Goal: Task Accomplishment & Management: Manage account settings

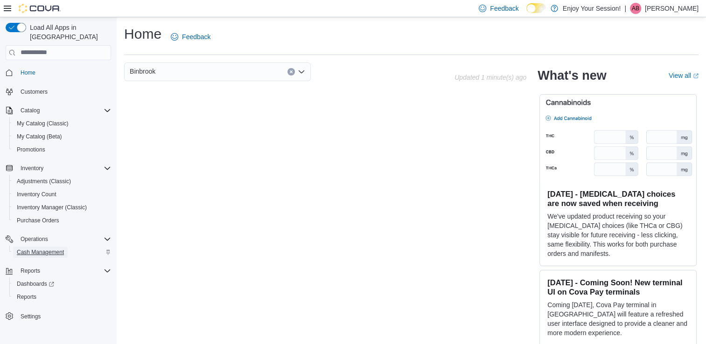
click at [24, 249] on span "Cash Management" at bounding box center [40, 252] width 47 height 7
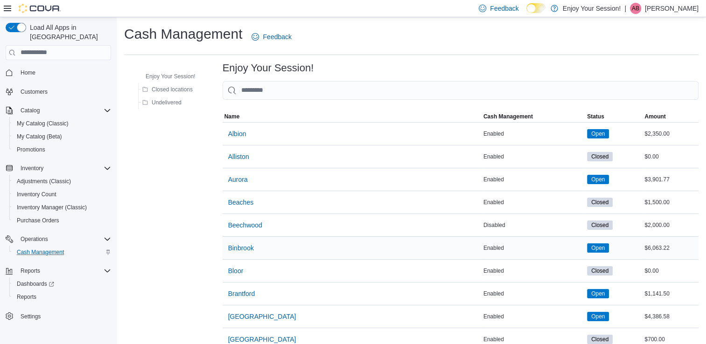
click at [234, 257] on div "Binbrook" at bounding box center [352, 248] width 259 height 22
click at [232, 240] on span "Binbrook" at bounding box center [241, 248] width 26 height 19
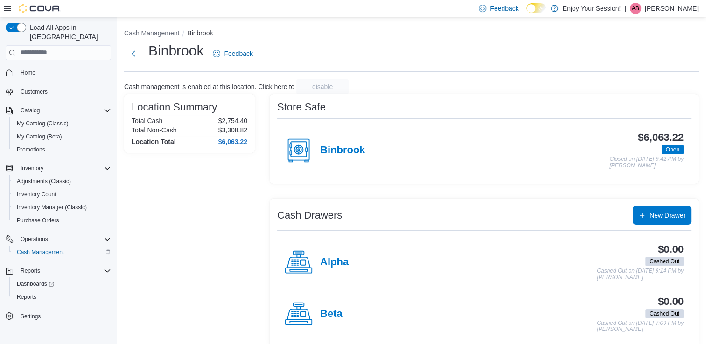
click at [334, 141] on div "Binbrook" at bounding box center [325, 151] width 80 height 28
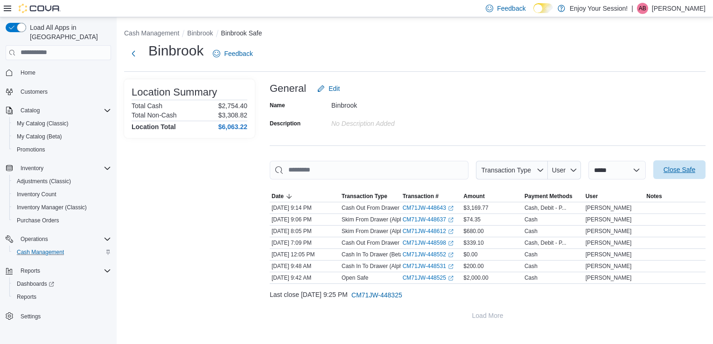
click at [681, 171] on span "Close Safe" at bounding box center [680, 169] width 32 height 9
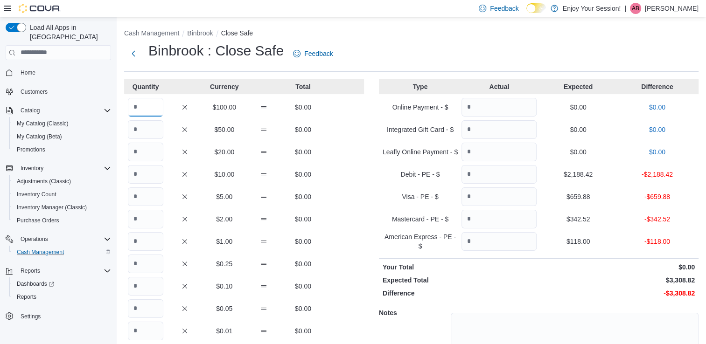
click at [138, 105] on input "Quantity" at bounding box center [145, 107] width 35 height 19
type input "**"
click at [142, 132] on input "Quantity" at bounding box center [145, 129] width 35 height 19
type input "*"
click at [137, 146] on input "Quantity" at bounding box center [145, 152] width 35 height 19
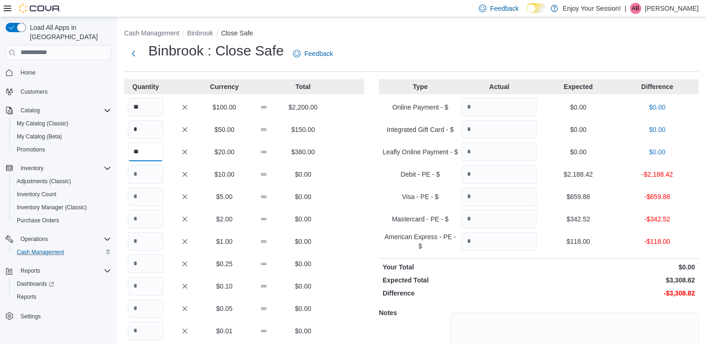
type input "**"
click at [131, 167] on input "Quantity" at bounding box center [145, 174] width 35 height 19
type input "*"
click at [142, 205] on input "Quantity" at bounding box center [145, 197] width 35 height 19
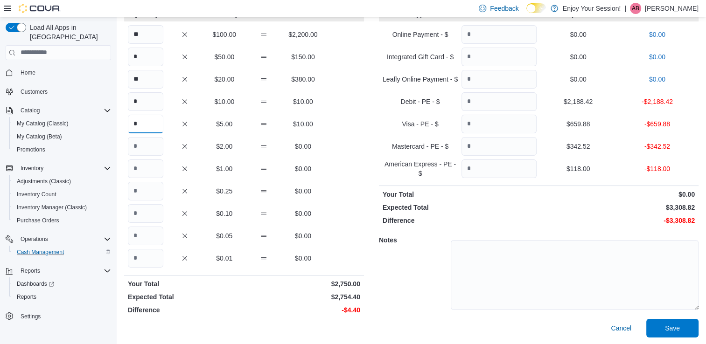
scroll to position [59, 0]
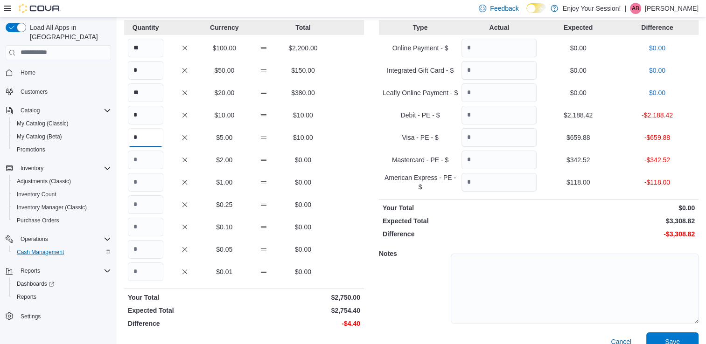
type input "*"
click at [135, 162] on input "Quantity" at bounding box center [145, 160] width 35 height 19
type input "*"
click at [135, 201] on input "Quantity" at bounding box center [145, 205] width 35 height 19
type input "*"
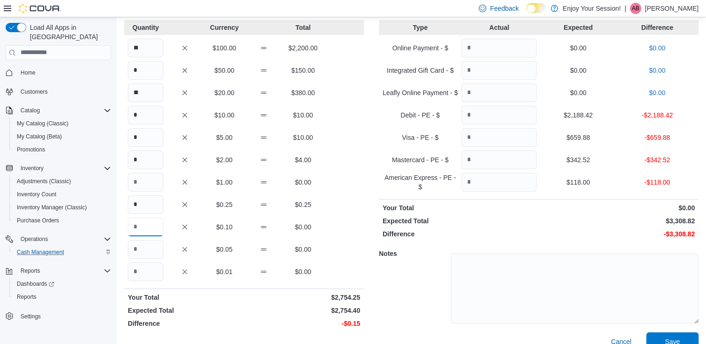
click at [137, 227] on input "Quantity" at bounding box center [145, 227] width 35 height 19
type input "*"
click at [141, 247] on input "Quantity" at bounding box center [145, 249] width 35 height 19
type input "*"
click at [494, 111] on input "Quantity" at bounding box center [499, 115] width 75 height 19
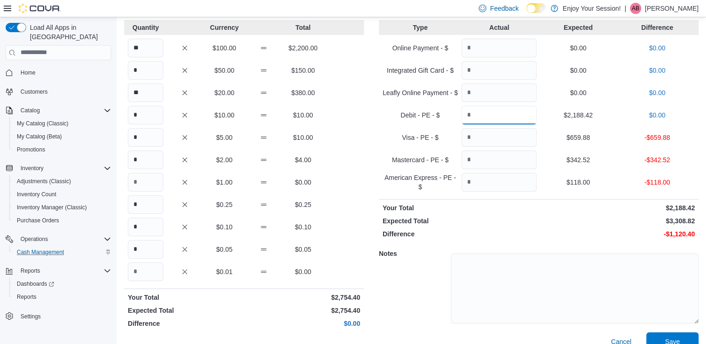
type input "*******"
click at [480, 134] on input "Quantity" at bounding box center [499, 137] width 75 height 19
type input "******"
click at [506, 157] on input "Quantity" at bounding box center [499, 160] width 75 height 19
type input "*"
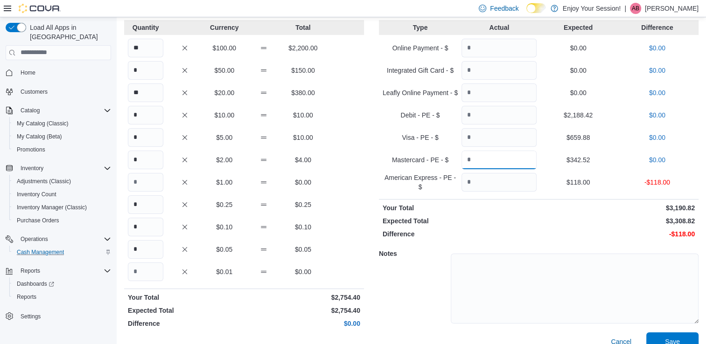
type input "******"
click at [482, 186] on input "Quantity" at bounding box center [499, 182] width 75 height 19
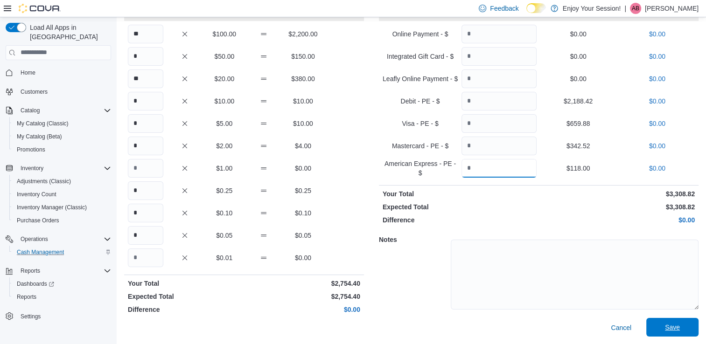
type input "***"
click at [680, 333] on span "Save" at bounding box center [672, 327] width 41 height 19
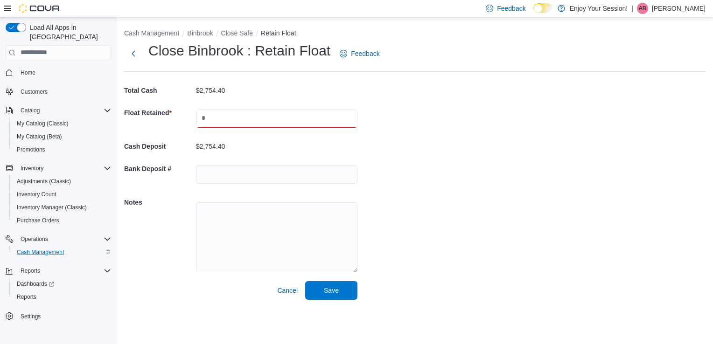
click at [218, 115] on input "text" at bounding box center [276, 118] width 161 height 19
type input "****"
click at [323, 284] on span "Save" at bounding box center [331, 290] width 41 height 19
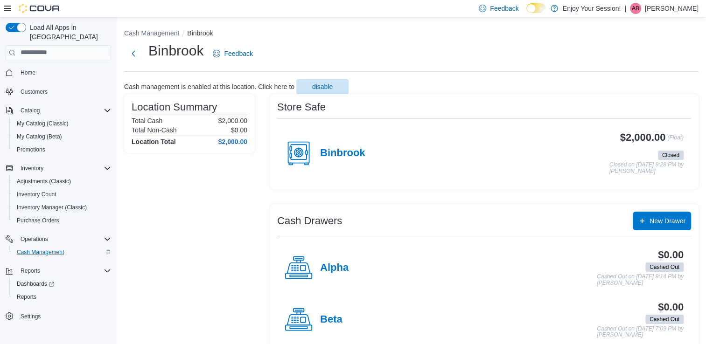
click at [512, 287] on div "Alpha $0.00 Cashed Out Cashed Out on [DATE] 9:14 PM by [PERSON_NAME]" at bounding box center [484, 268] width 414 height 52
